Goal: Find specific page/section: Find specific page/section

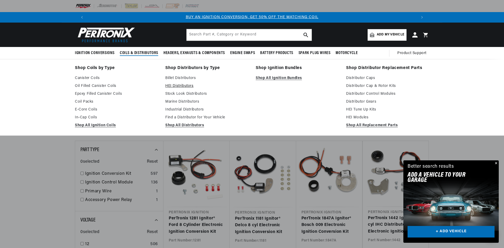
click at [185, 85] on link "HEI Distributors" at bounding box center [206, 86] width 83 height 6
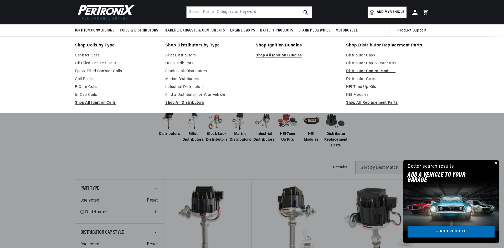
click at [358, 71] on link "Distributor Control Modules" at bounding box center [387, 71] width 83 height 6
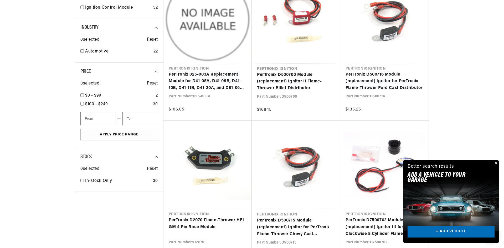
scroll to position [0, 328]
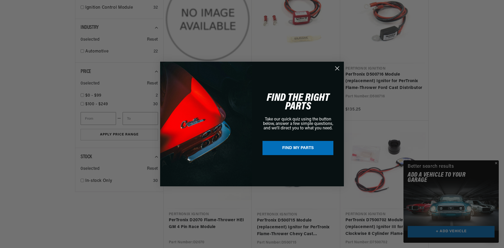
click at [495, 162] on div "Close dialog FIND THE RIGHT PARTS Take our quick quiz using the button below, a…" at bounding box center [252, 124] width 504 height 248
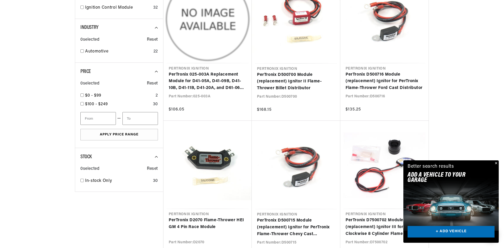
click at [496, 162] on button "Close" at bounding box center [495, 163] width 6 height 6
